Goal: Task Accomplishment & Management: Manage account settings

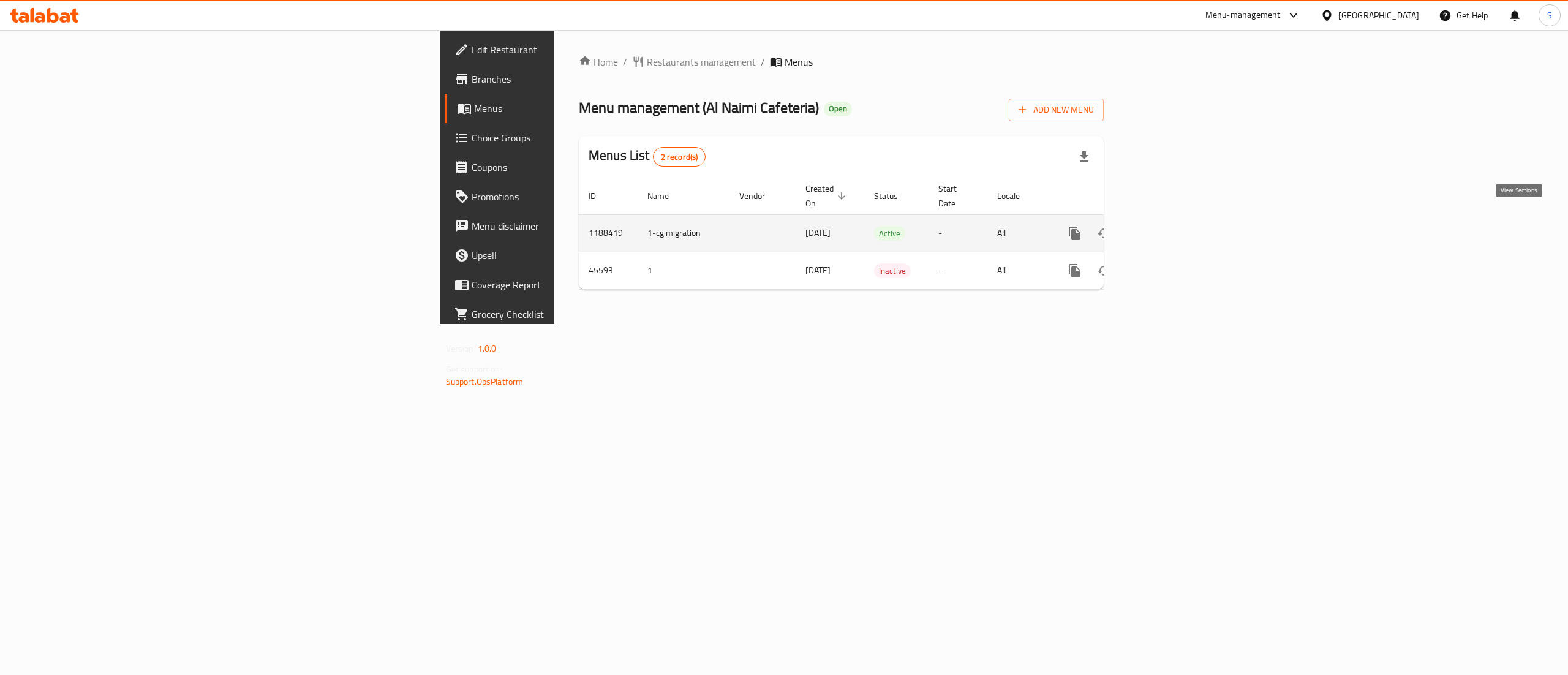
click at [1169, 228] on icon "enhanced table" at bounding box center [1163, 233] width 11 height 11
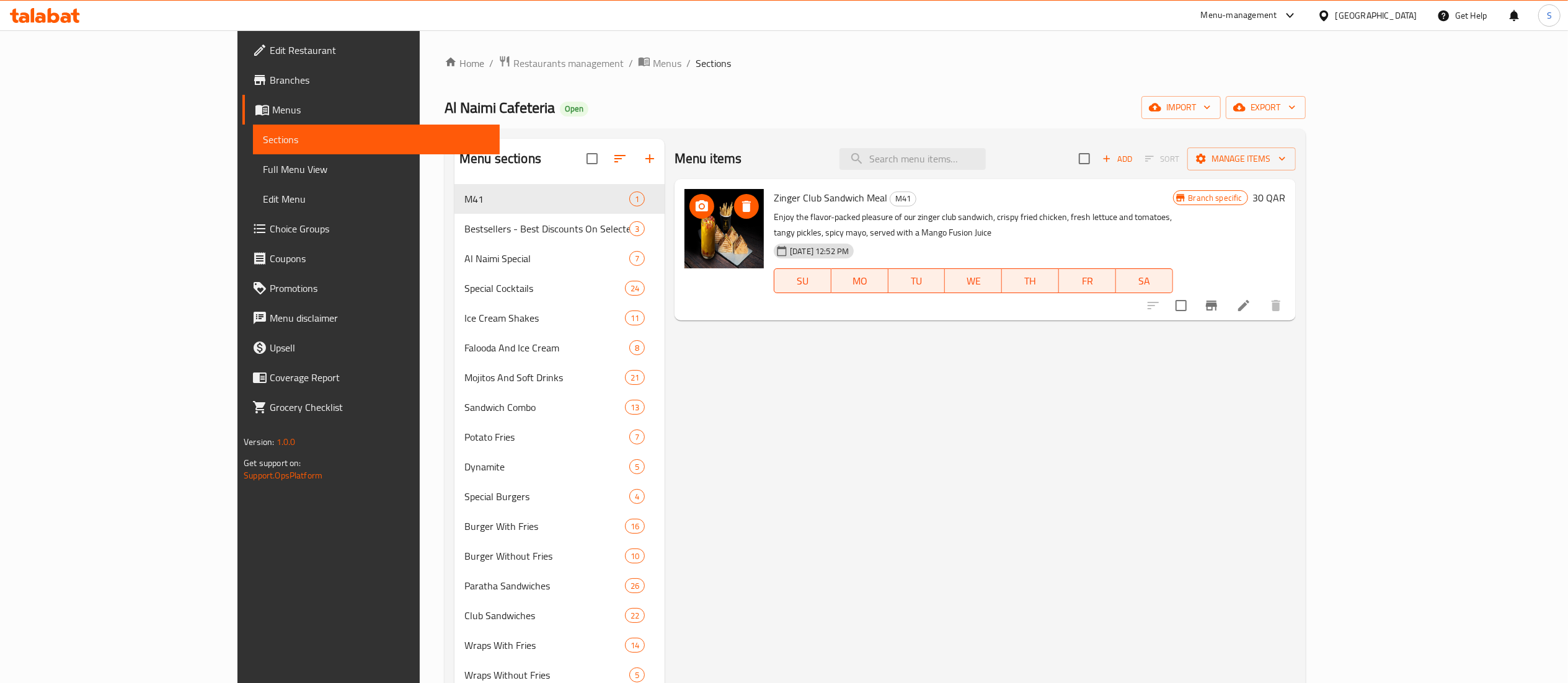
click at [684, 258] on img at bounding box center [724, 229] width 80 height 80
click at [1251, 298] on icon at bounding box center [1243, 305] width 15 height 15
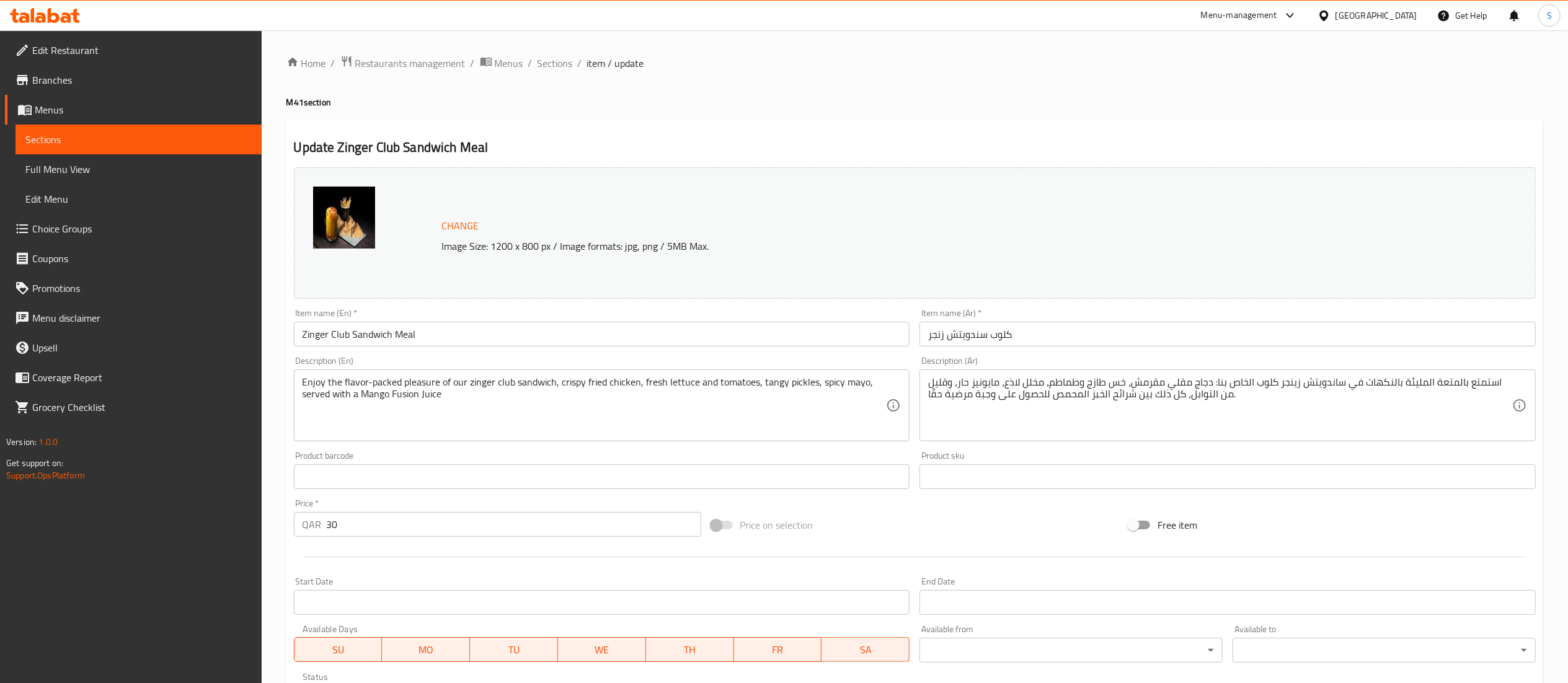
click at [357, 223] on img at bounding box center [344, 218] width 62 height 62
click at [457, 219] on span "Change" at bounding box center [461, 226] width 37 height 18
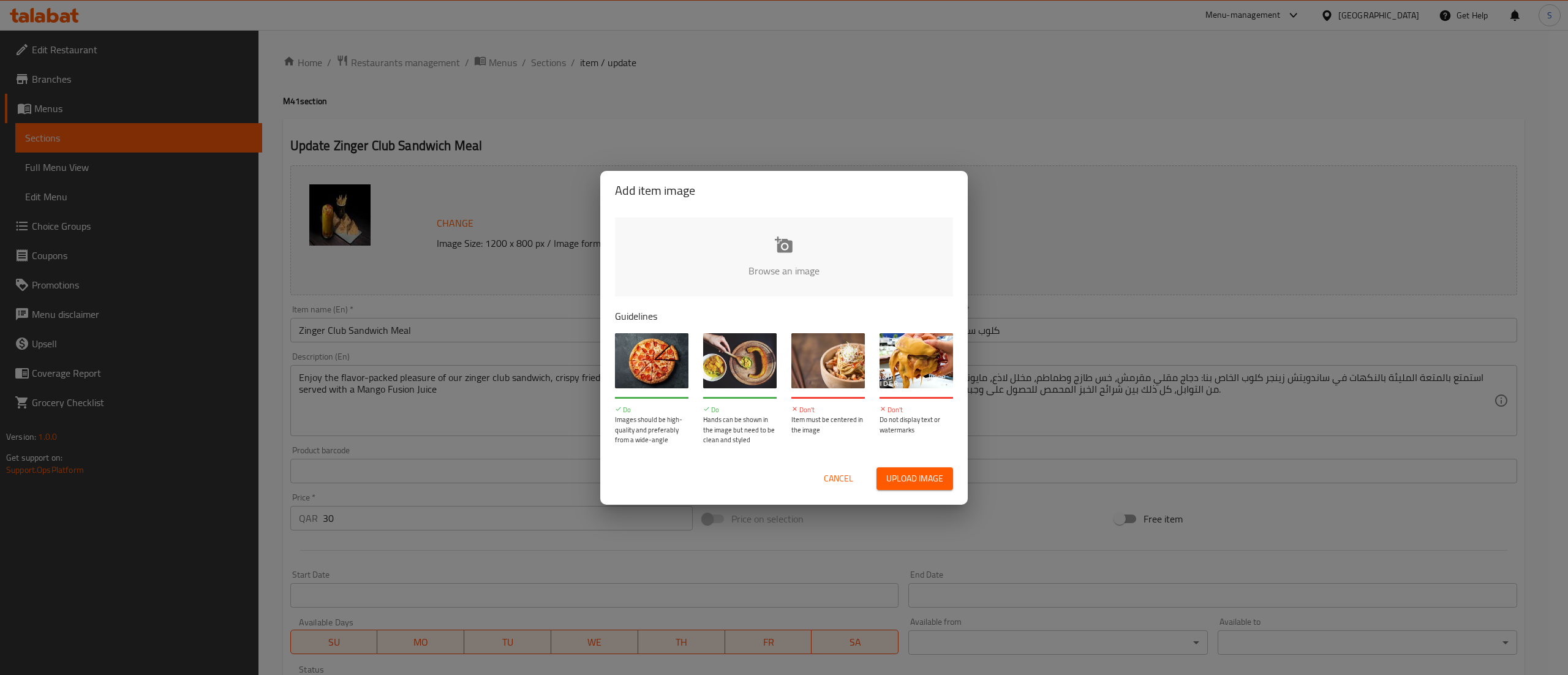
click at [827, 479] on span "Cancel" at bounding box center [838, 478] width 29 height 15
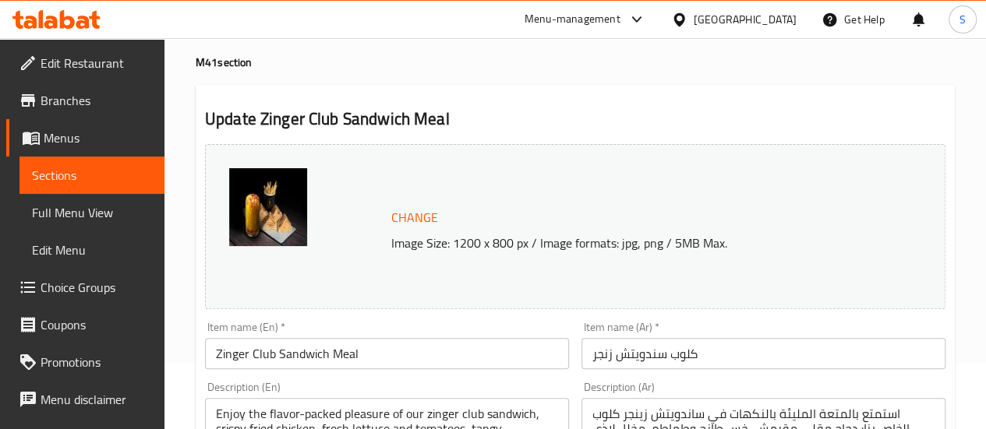
scroll to position [65, 0]
click at [274, 199] on img at bounding box center [268, 208] width 78 height 78
click at [247, 210] on img at bounding box center [268, 208] width 78 height 78
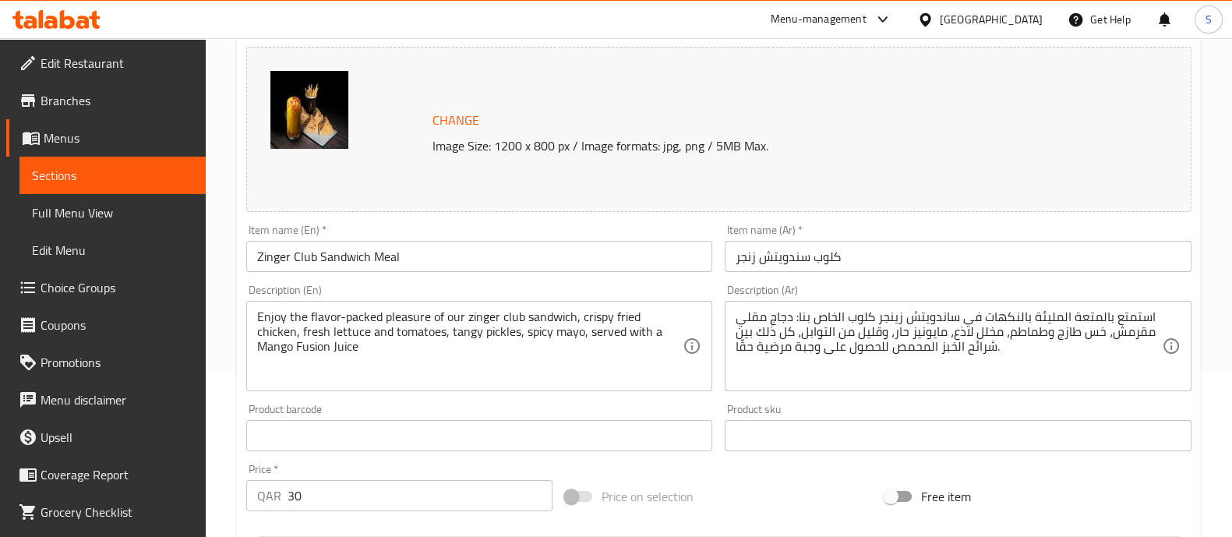
scroll to position [0, 0]
